Goal: Browse casually

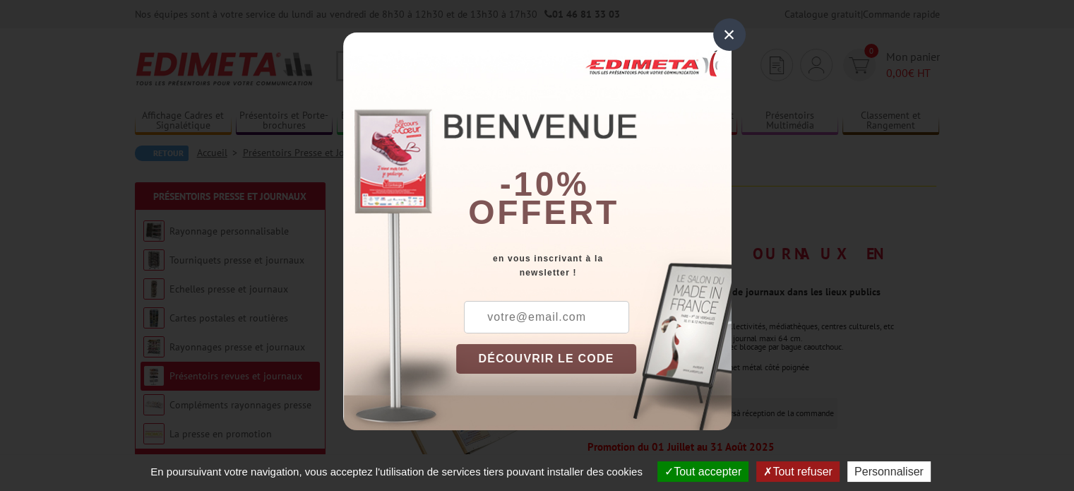
click at [728, 35] on div "×" at bounding box center [729, 34] width 32 height 32
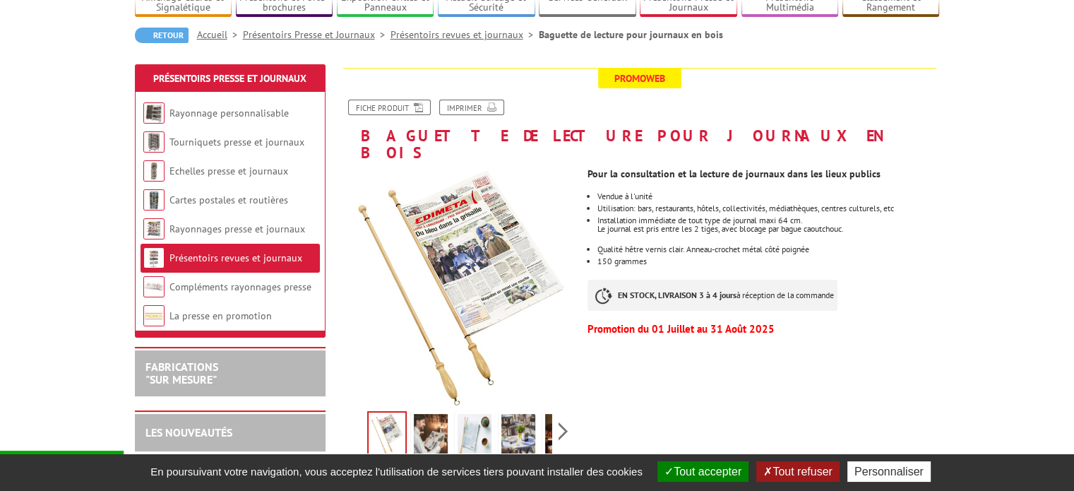
scroll to position [141, 0]
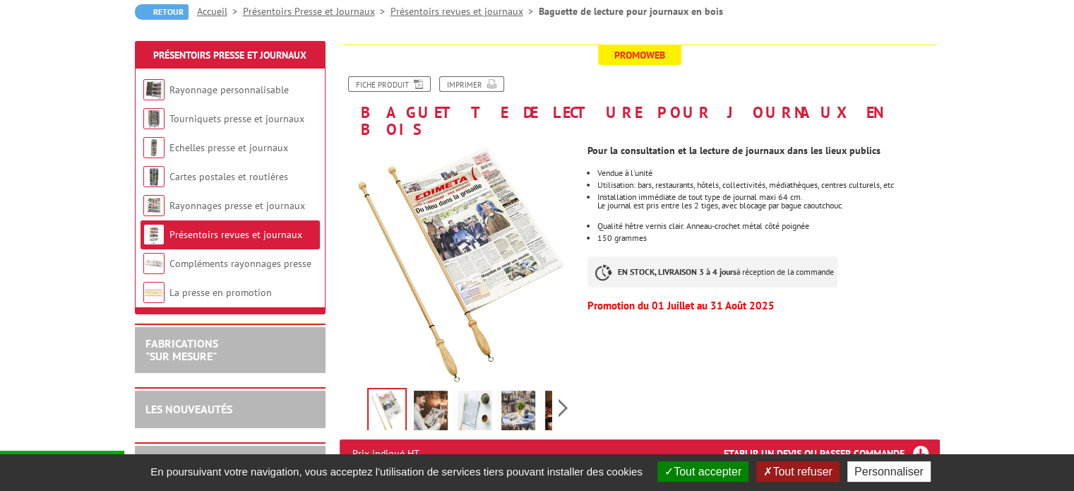
click at [436, 392] on img at bounding box center [431, 412] width 34 height 44
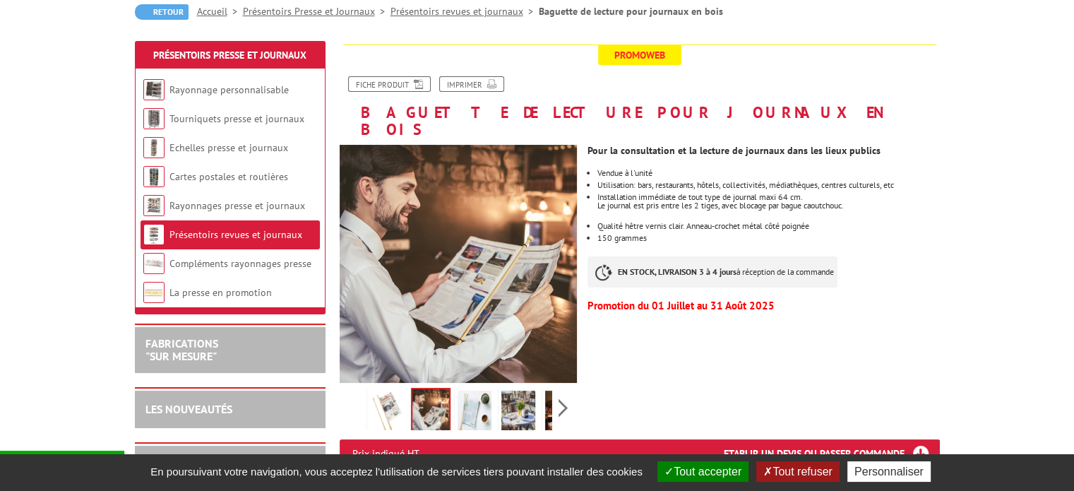
click at [474, 396] on img at bounding box center [474, 412] width 34 height 44
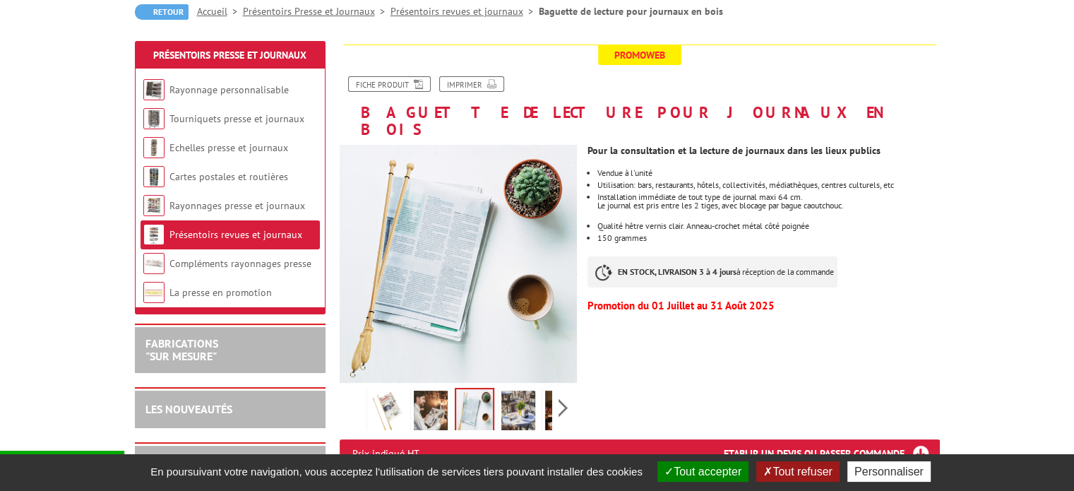
click at [524, 390] on img at bounding box center [518, 412] width 34 height 44
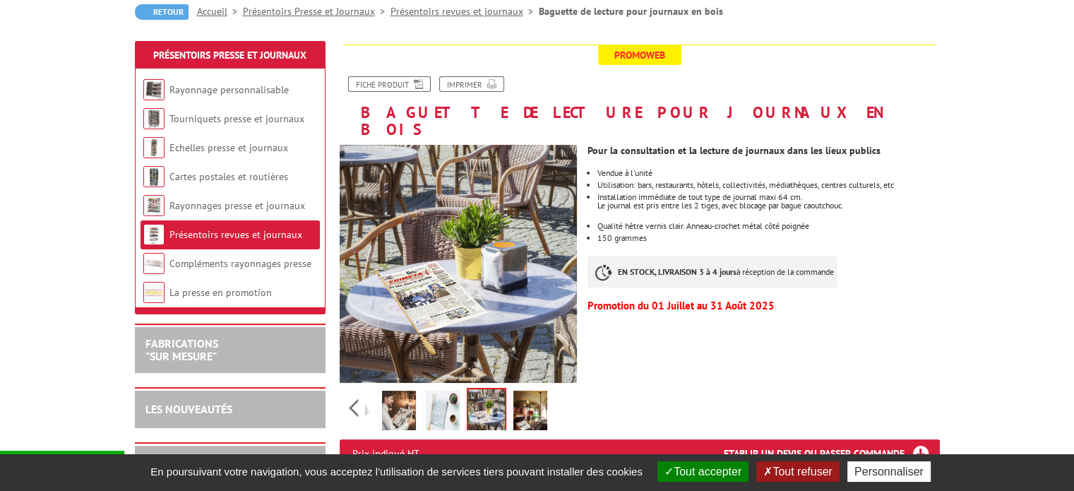
click at [563, 392] on div "Previous Next" at bounding box center [459, 407] width 238 height 49
click at [544, 397] on img at bounding box center [530, 412] width 34 height 44
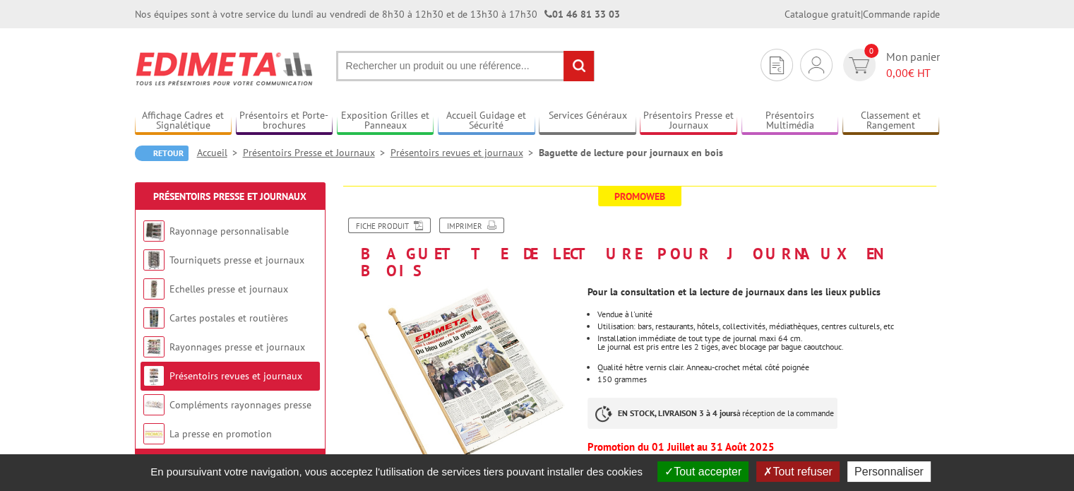
click at [821, 464] on button "Tout refuser" at bounding box center [797, 471] width 83 height 20
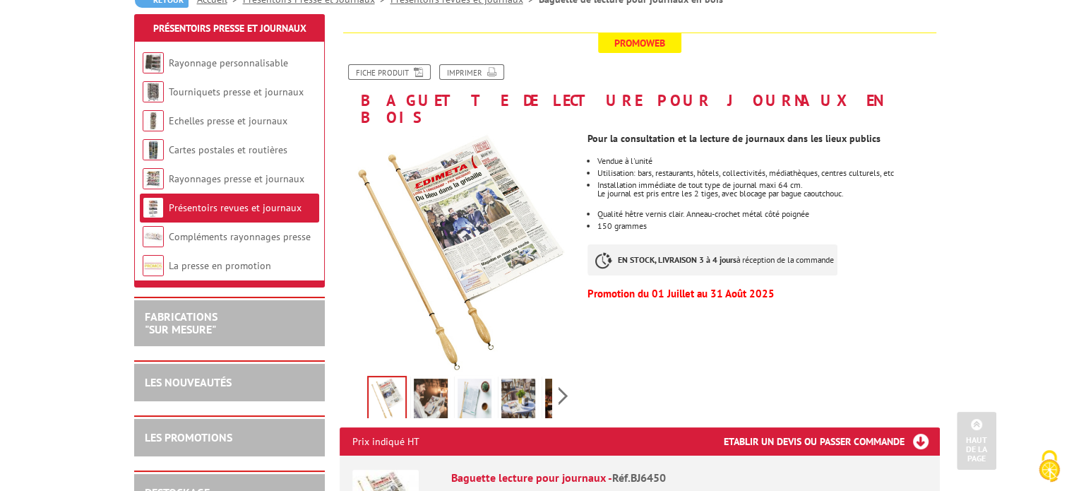
scroll to position [141, 0]
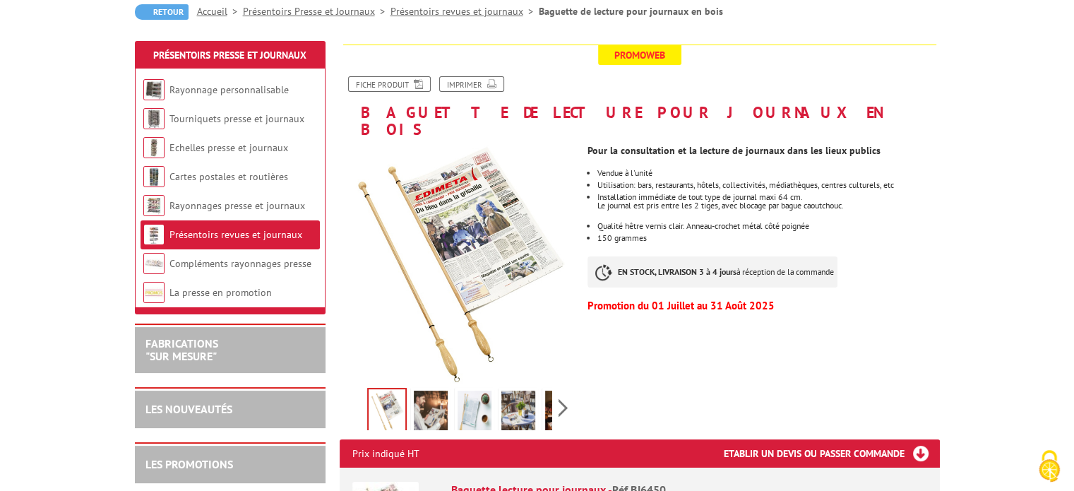
click at [426, 395] on img at bounding box center [431, 412] width 34 height 44
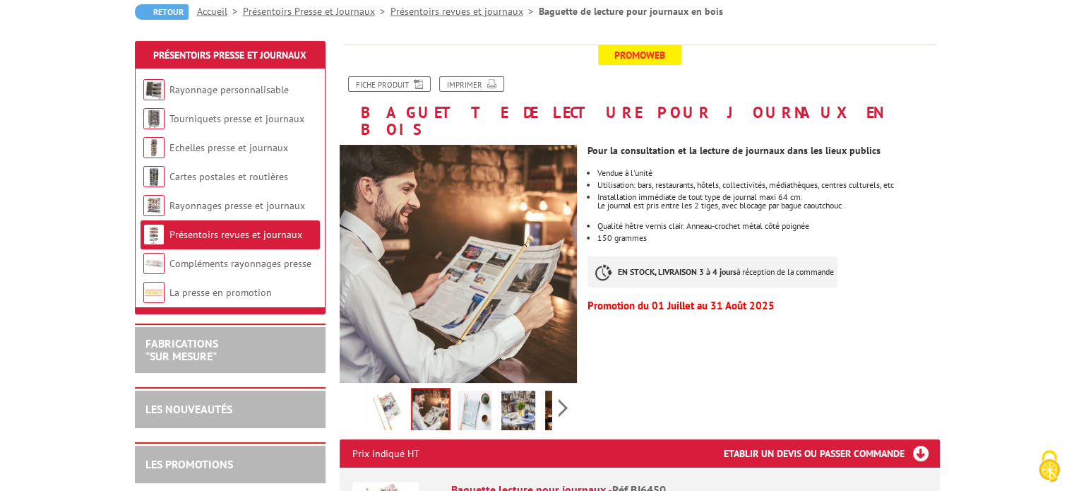
click at [477, 390] on img at bounding box center [474, 412] width 34 height 44
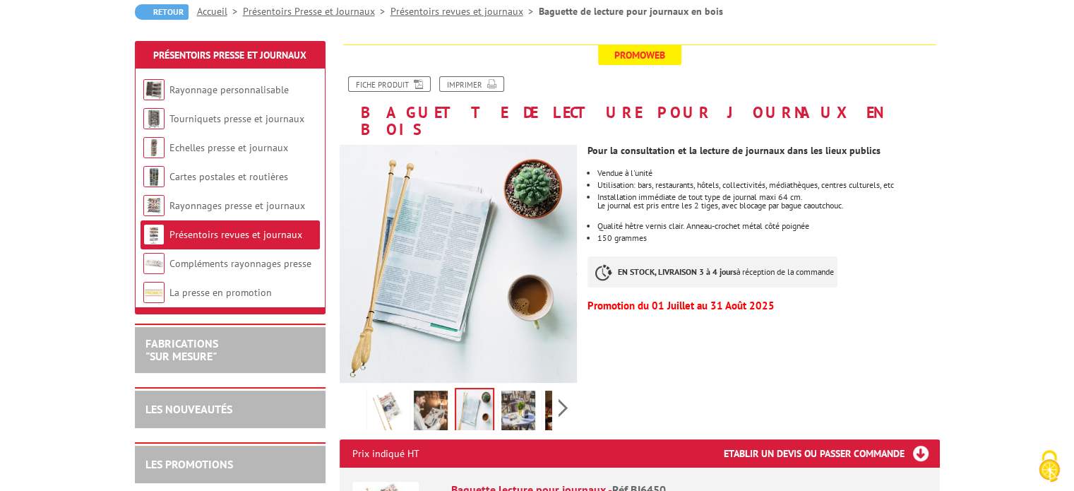
click at [522, 390] on img at bounding box center [518, 412] width 34 height 44
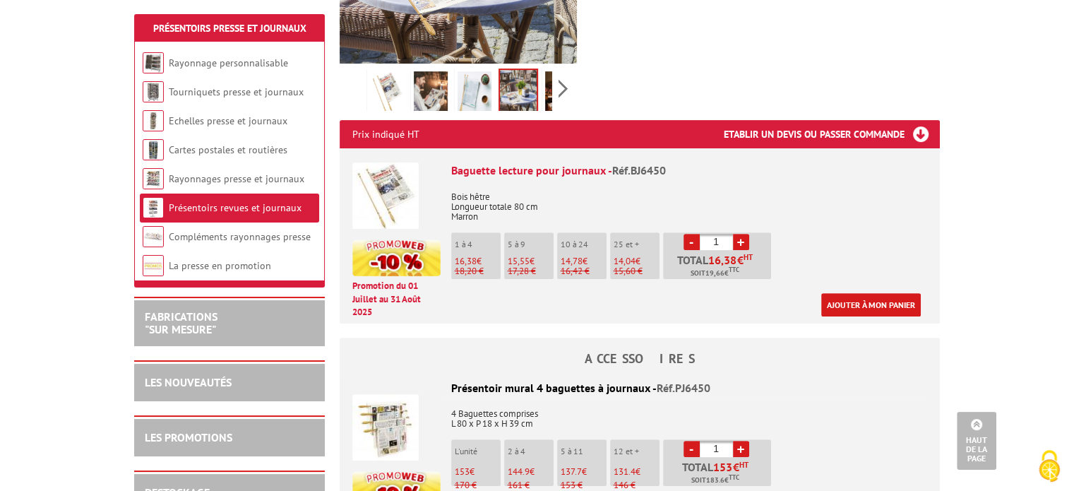
scroll to position [494, 0]
